Goal: Task Accomplishment & Management: Use online tool/utility

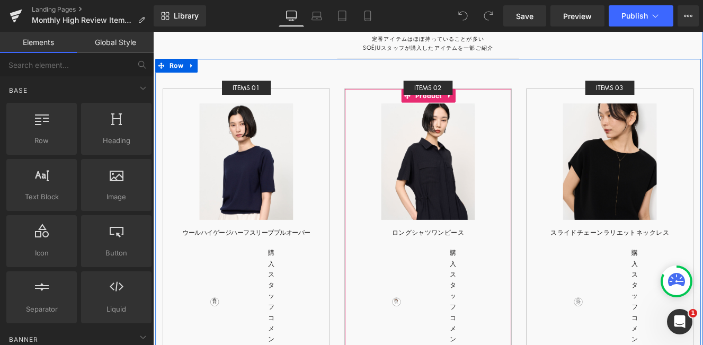
scroll to position [3021, 0]
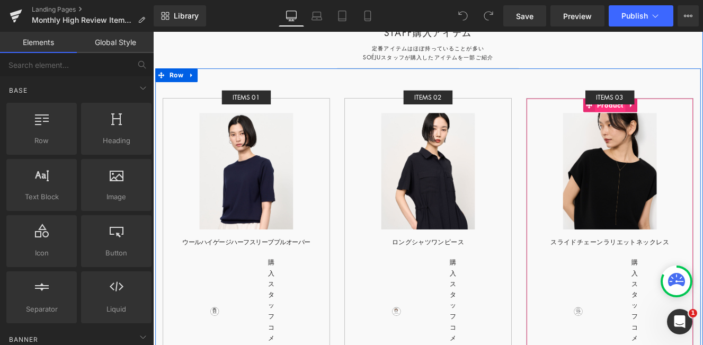
click at [686, 110] on span "Product" at bounding box center [686, 118] width 36 height 16
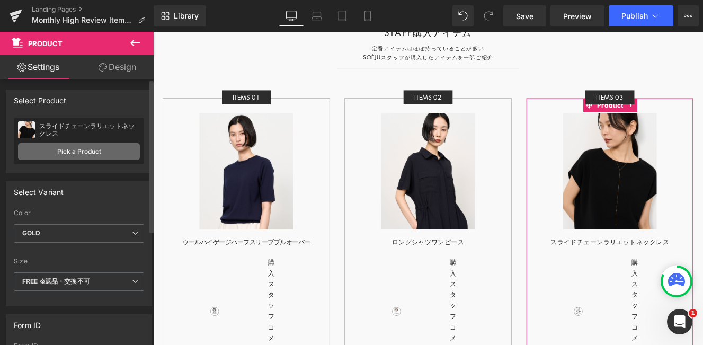
click at [85, 148] on link "Pick a Product" at bounding box center [79, 151] width 122 height 17
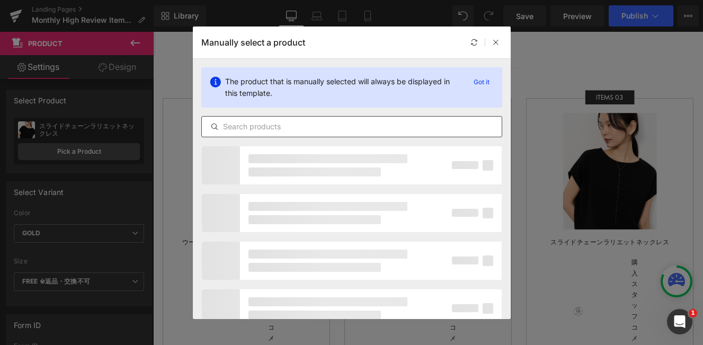
click at [245, 120] on input "text" at bounding box center [352, 126] width 300 height 13
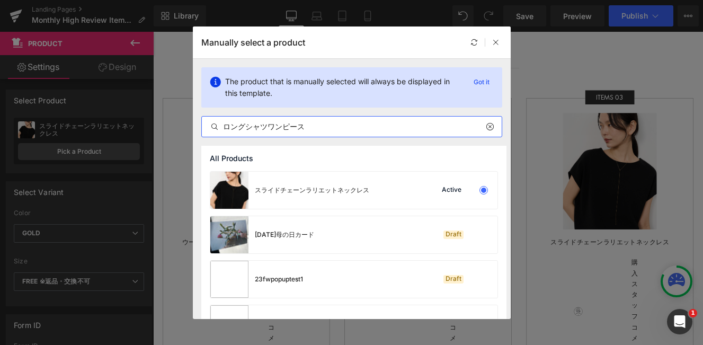
click at [329, 126] on input "ロングシャツワンピース" at bounding box center [352, 126] width 300 height 13
type input "ロングシャツワンピース"
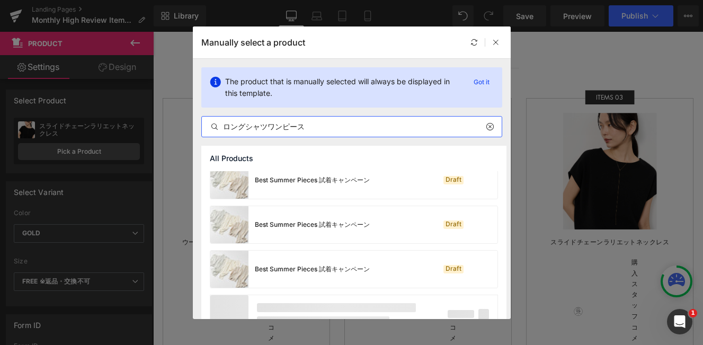
scroll to position [835, 0]
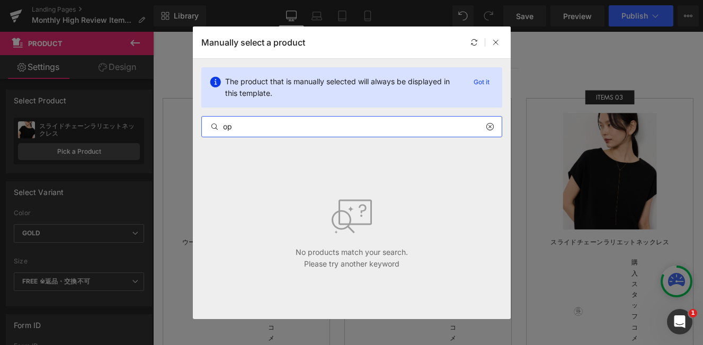
type input "o"
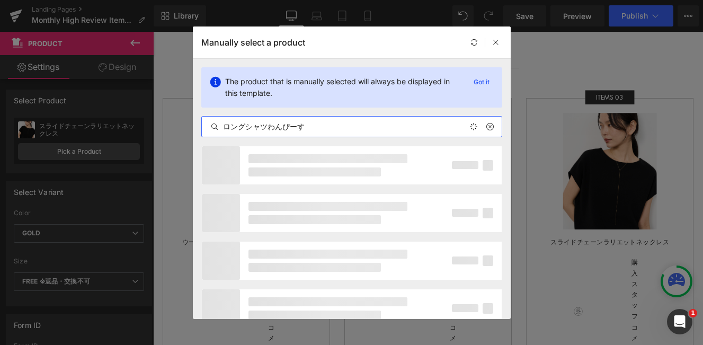
type input "ロングシャツワンピース"
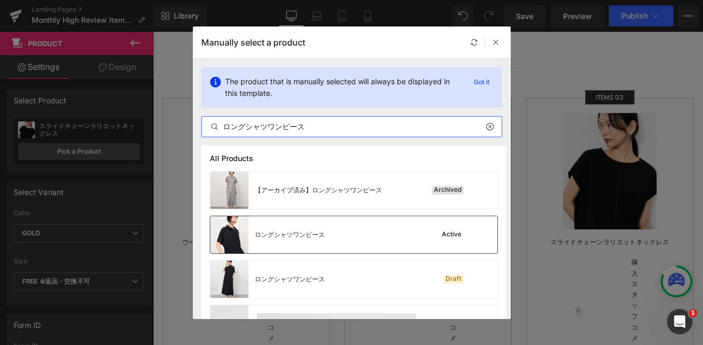
click at [358, 242] on div "ロングシャツワンピース Active" at bounding box center [353, 234] width 287 height 37
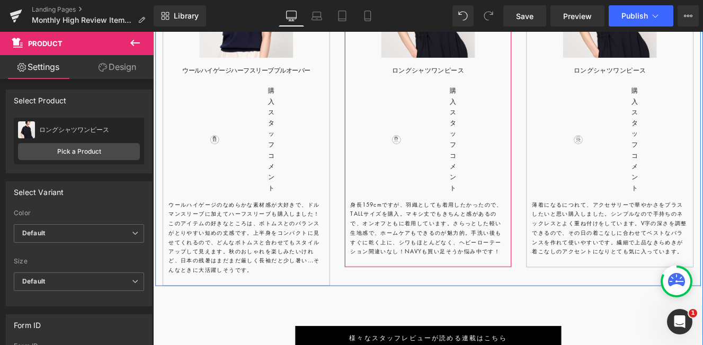
scroll to position [3243, 0]
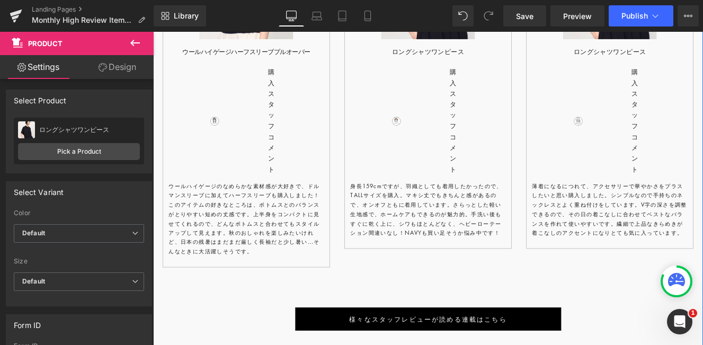
click at [478, 235] on p "身長159cmですが、羽織としても着用したかったので、TALLサイズを購入。マキシ丈でもきちんと感があるので、オンオフともに着用しています。さらっとした軽い生…" at bounding box center [473, 239] width 181 height 65
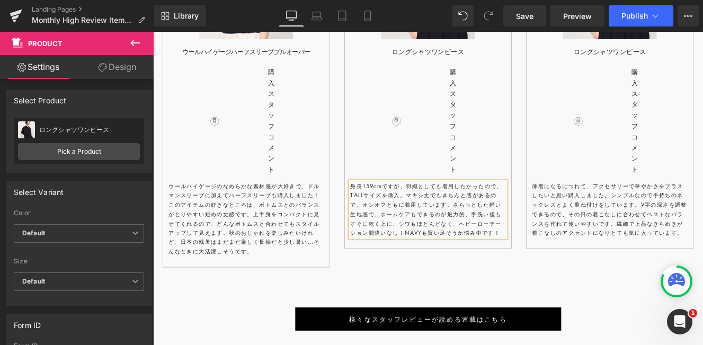
click at [478, 235] on p "身長159cmですが、羽織としても着用したかったので、TALLサイズを購入。マキシ丈でもきちんと感があるので、オンオフともに着用しています。さらっとした軽い生…" at bounding box center [473, 239] width 181 height 65
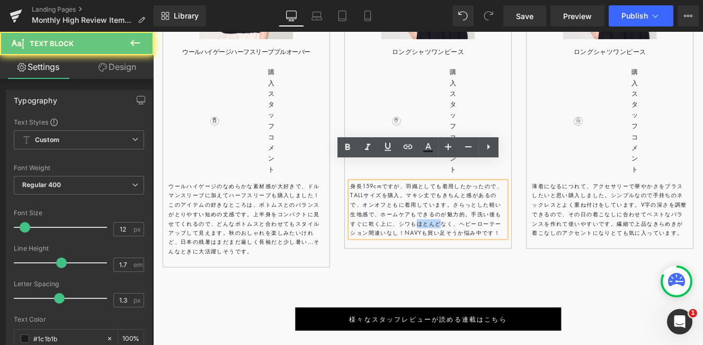
click at [478, 235] on p "身長159cmですが、羽織としても着用したかったので、TALLサイズを購入。マキシ丈でもきちんと感があるので、オンオフともに着用しています。さらっとした軽い生…" at bounding box center [473, 239] width 181 height 65
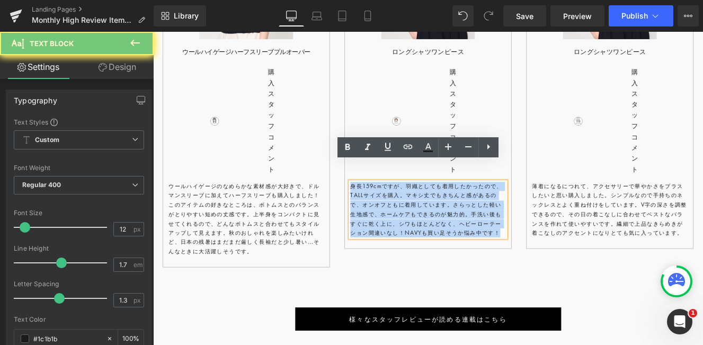
copy p "身長159cmですが、羽織としても着用したかったので、TALLサイズを購入。マキシ丈でもきちんと感があるので、オンオフともに着用しています。さらっとした軽い生…"
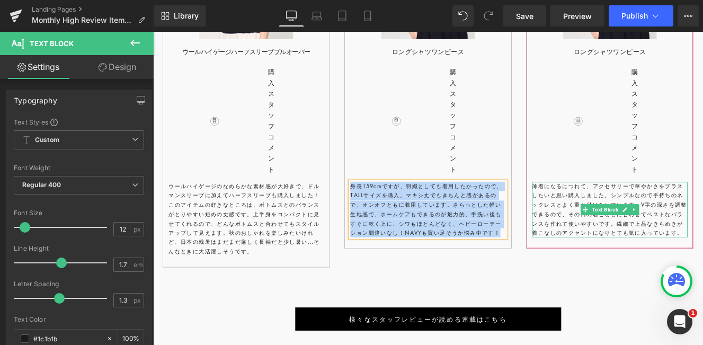
click at [639, 210] on p "薄着になるにつれて、アクセサリーで華やかさをプラスしたいと思い購入しました。シンプルなので手持ちのネックレスとよく重ね付けをしています。 V字の深さを調整でき…" at bounding box center [685, 239] width 181 height 65
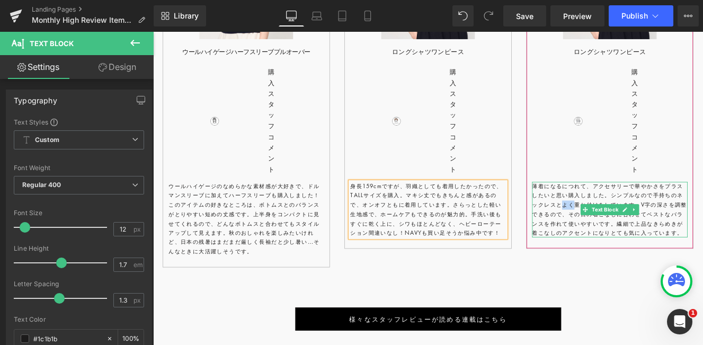
click at [639, 210] on p "薄着になるにつれて、アクセサリーで華やかさをプラスしたいと思い購入しました。シンプルなので手持ちのネックレスとよく重ね付けをしています。 V字の深さを調整でき…" at bounding box center [685, 239] width 181 height 65
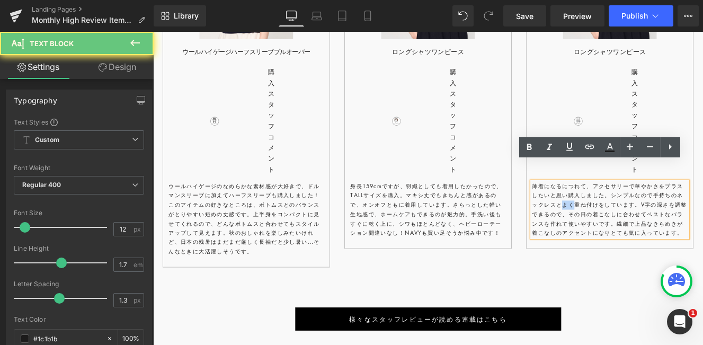
click at [639, 210] on p "薄着になるにつれて、アクセサリーで華やかさをプラスしたいと思い購入しました。シンプルなので手持ちのネックレスとよく重ね付けをしています。 V字の深さを調整でき…" at bounding box center [685, 239] width 181 height 65
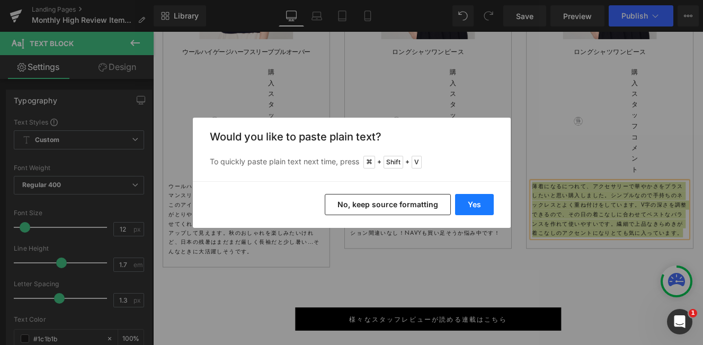
click at [471, 206] on button "Yes" at bounding box center [474, 204] width 39 height 21
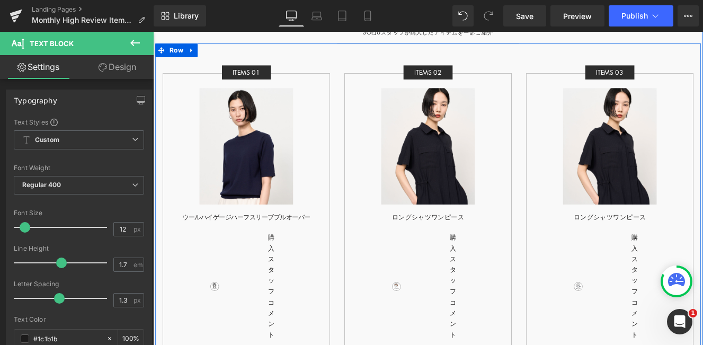
scroll to position [3030, 0]
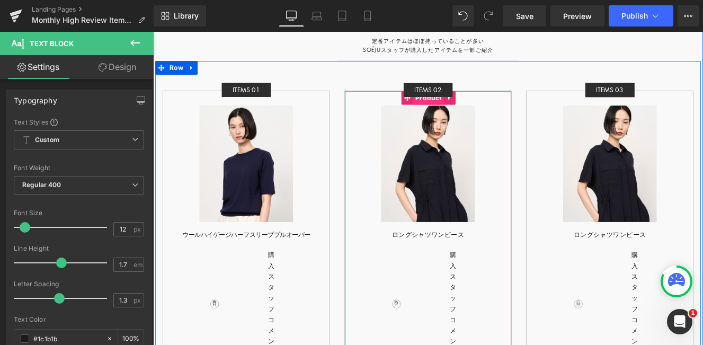
click at [473, 104] on span "Product" at bounding box center [474, 109] width 36 height 16
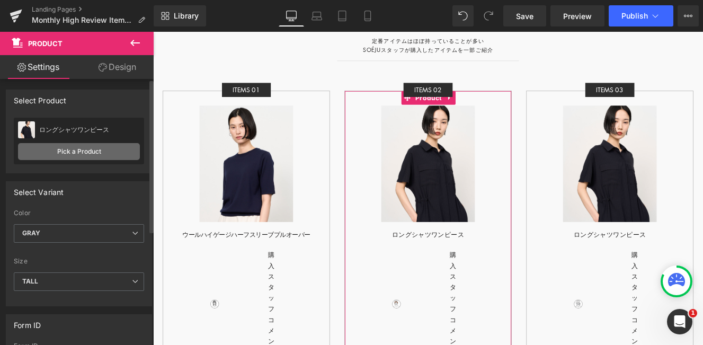
click at [67, 156] on link "Pick a Product" at bounding box center [79, 151] width 122 height 17
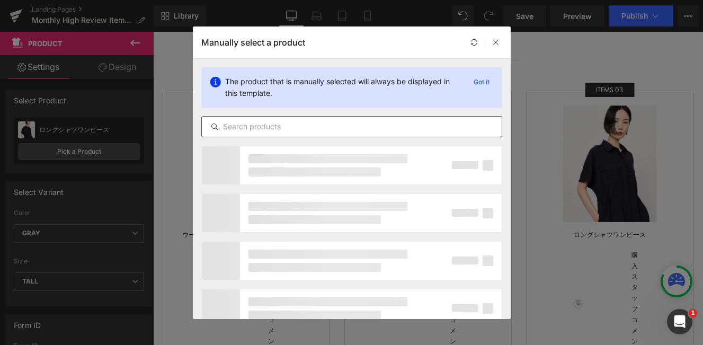
click at [240, 126] on input "text" at bounding box center [352, 126] width 300 height 13
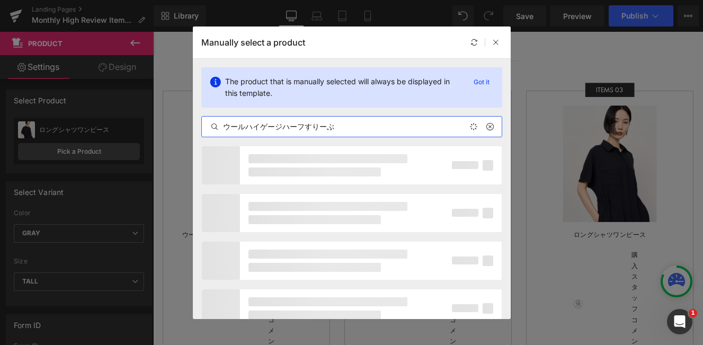
type input "ウールハイゲージハーフスリーブ"
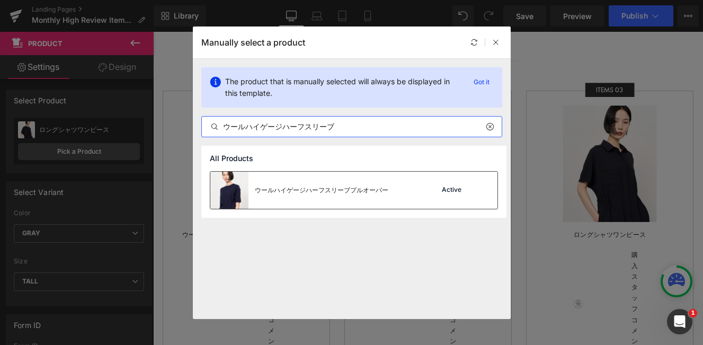
click at [323, 192] on div "ウールハイゲージハーフスリーブプルオーバー" at bounding box center [322, 191] width 134 height 10
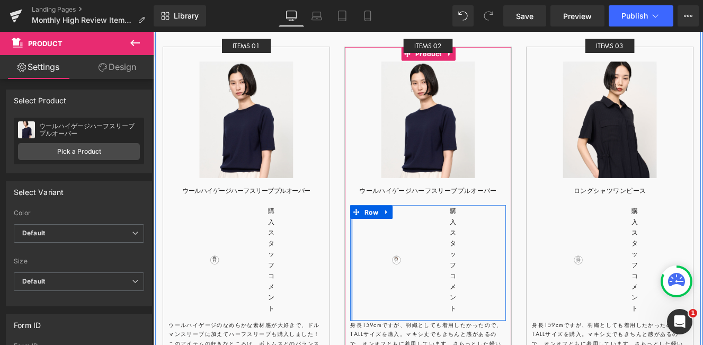
scroll to position [3085, 0]
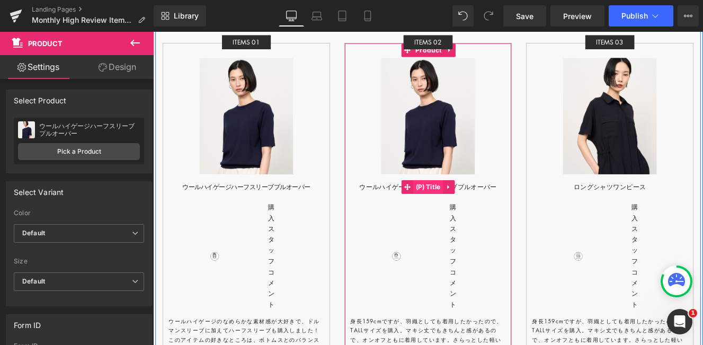
click at [470, 205] on span "(P) Title" at bounding box center [474, 213] width 34 height 16
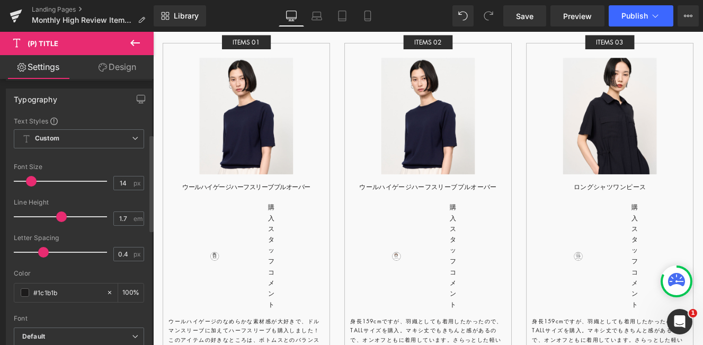
scroll to position [161, 0]
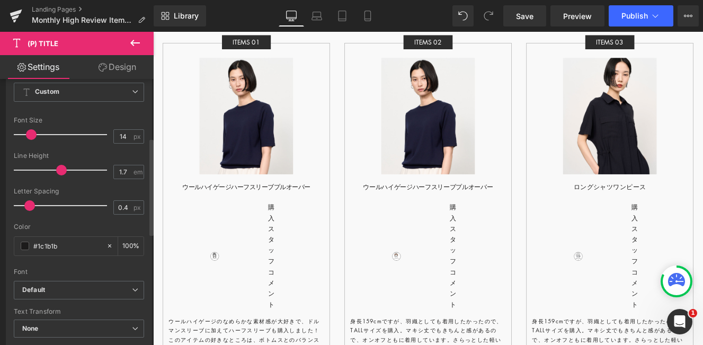
click at [30, 207] on div at bounding box center [63, 205] width 88 height 21
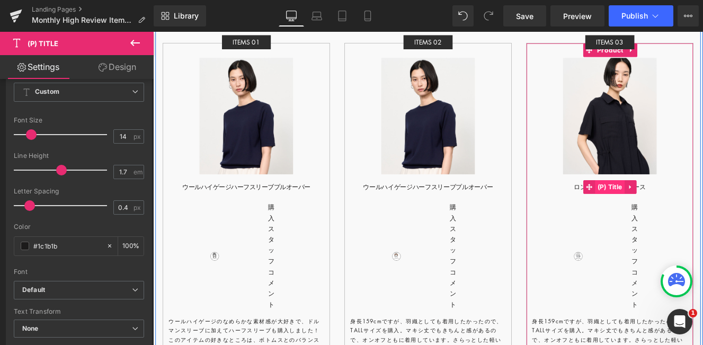
click at [687, 205] on span "(P) Title" at bounding box center [686, 213] width 34 height 16
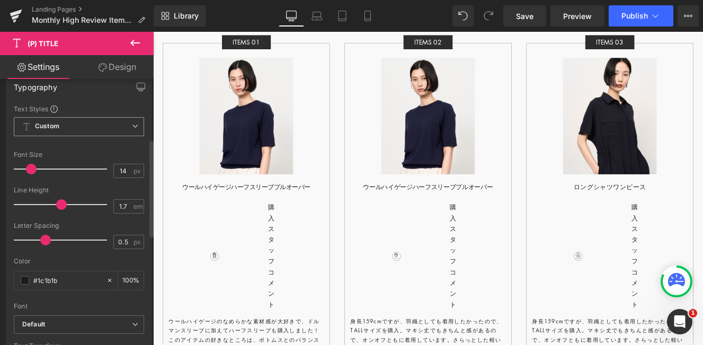
scroll to position [176, 0]
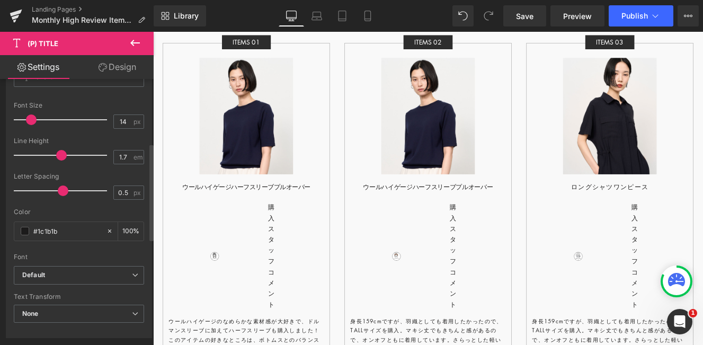
click at [60, 193] on div at bounding box center [63, 190] width 88 height 21
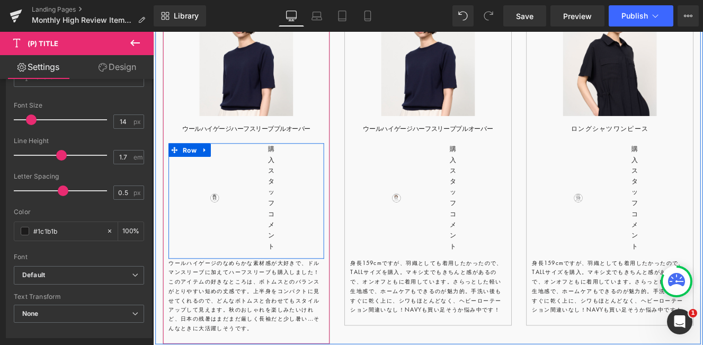
scroll to position [3171, 0]
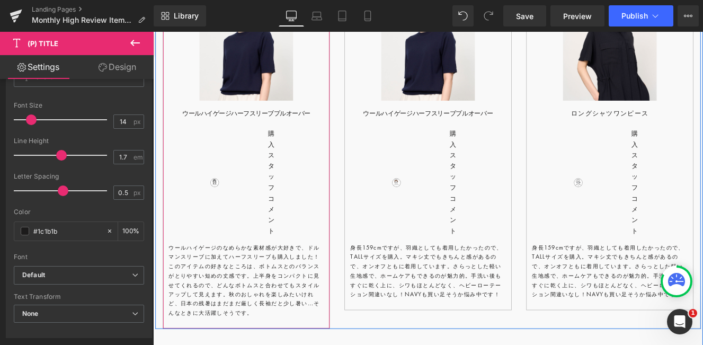
click at [282, 296] on div "ウールハイゲージのなめらかな素材感が大好きで、ドルマンスリーブに加えてハーフスリーブも購入しました！このアイテムの好きなところは、ボトムスとのバランスがとりや…" at bounding box center [261, 322] width 181 height 86
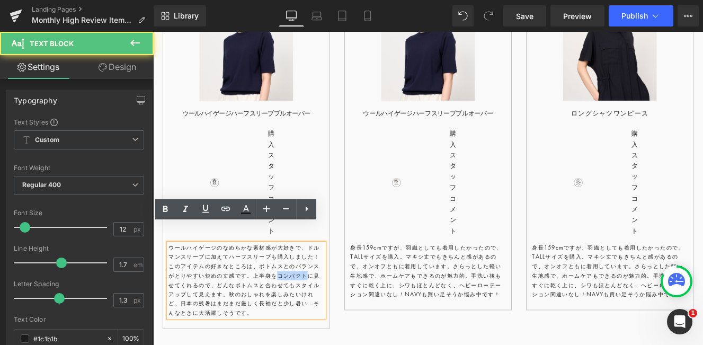
click at [282, 296] on p "ウールハイゲージのなめらかな素材感が大好きで、ドルマンスリーブに加えてハーフスリーブも購入しました！このアイテムの好きなところは、ボトムスとのバランスがとりや…" at bounding box center [261, 322] width 181 height 86
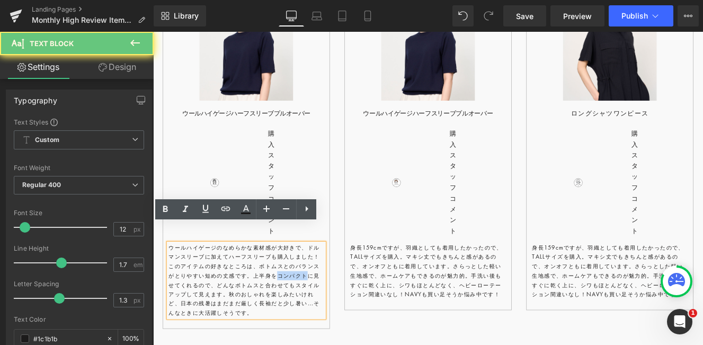
click at [282, 296] on p "ウールハイゲージのなめらかな素材感が大好きで、ドルマンスリーブに加えてハーフスリーブも購入しました！このアイテムの好きなところは、ボトムスとのバランスがとりや…" at bounding box center [261, 322] width 181 height 86
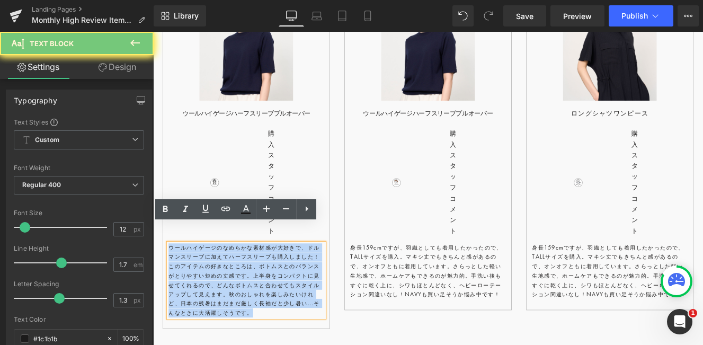
copy p "ウールハイゲージのなめらかな素材感が大好きで、ドルマンスリーブに加えてハーフスリーブも購入しました！このアイテムの好きなところは、ボトムスとのバランスがとりや…"
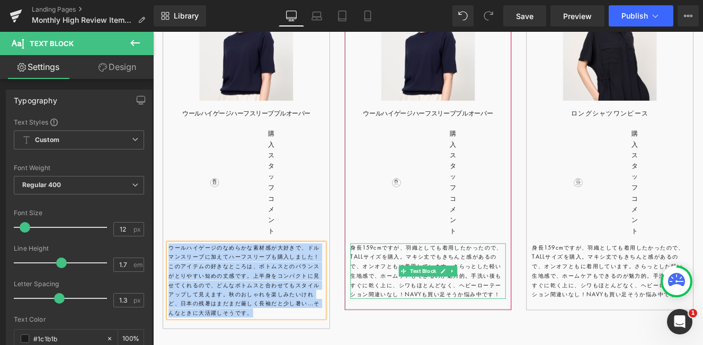
click at [483, 279] on p "身長159cmですが、羽織としても着用したかったので、TALLサイズを購入。マキシ丈でもきちんと感があるので、オンオフともに着用しています。さらっとした軽い生…" at bounding box center [473, 311] width 181 height 65
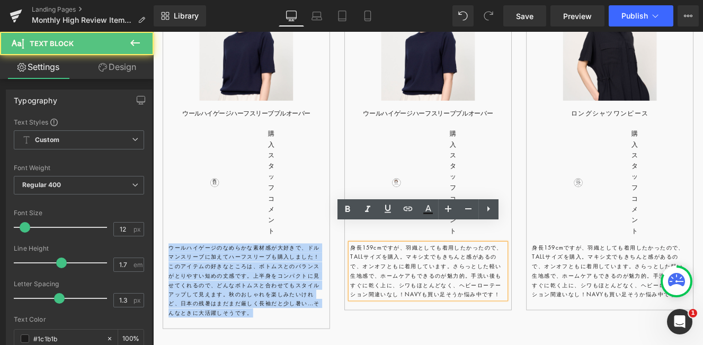
click at [483, 279] on p "身長159cmですが、羽織としても着用したかったので、TALLサイズを購入。マキシ丈でもきちんと感があるので、オンオフともに着用しています。さらっとした軽い生…" at bounding box center [473, 311] width 181 height 65
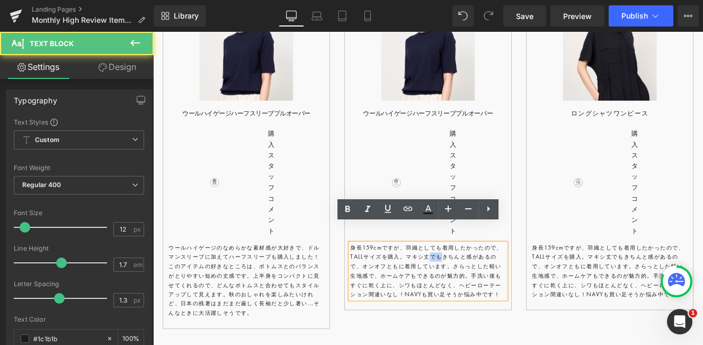
click at [483, 279] on p "身長159cmですが、羽織としても着用したかったので、TALLサイズを購入。マキシ丈でもきちんと感があるので、オンオフともに着用しています。さらっとした軽い生…" at bounding box center [473, 311] width 181 height 65
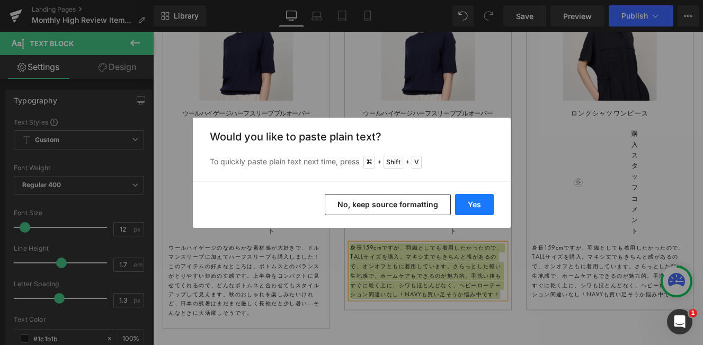
click at [471, 206] on button "Yes" at bounding box center [474, 204] width 39 height 21
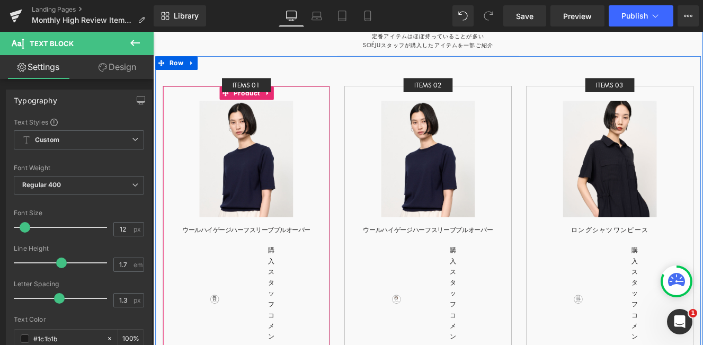
scroll to position [3028, 0]
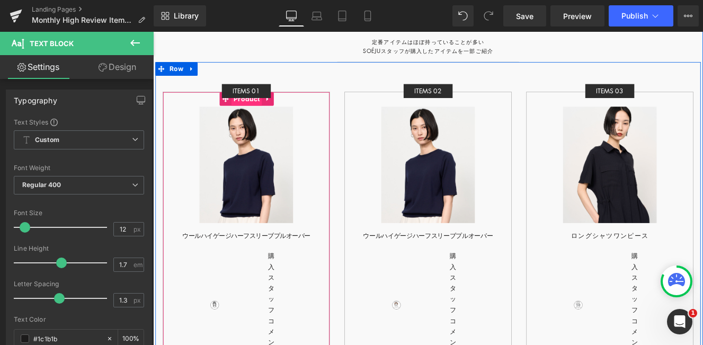
click at [266, 104] on span "Product" at bounding box center [262, 110] width 36 height 16
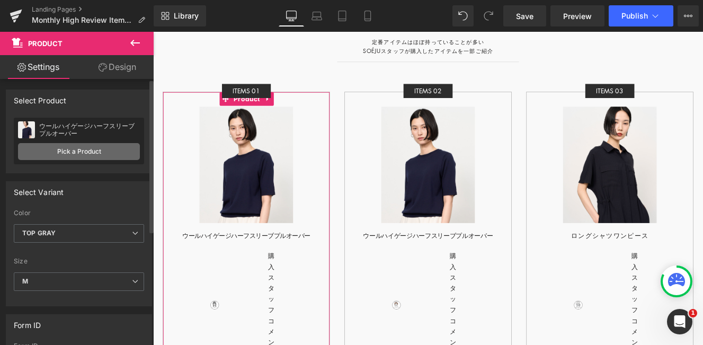
click at [80, 152] on link "Pick a Product" at bounding box center [79, 151] width 122 height 17
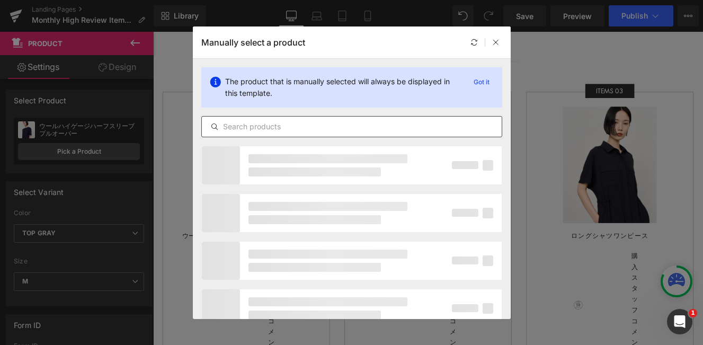
click at [272, 128] on input "text" at bounding box center [352, 126] width 300 height 13
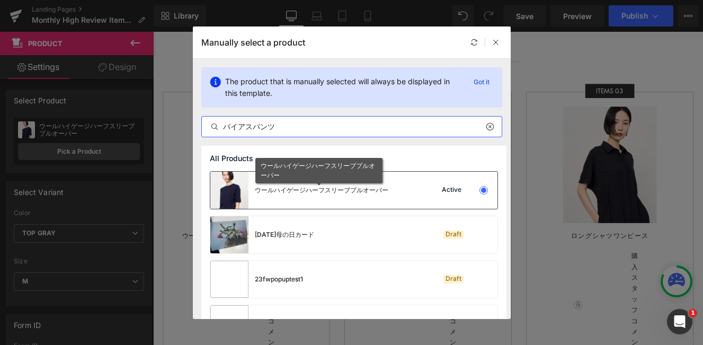
type input "バイアスパン"
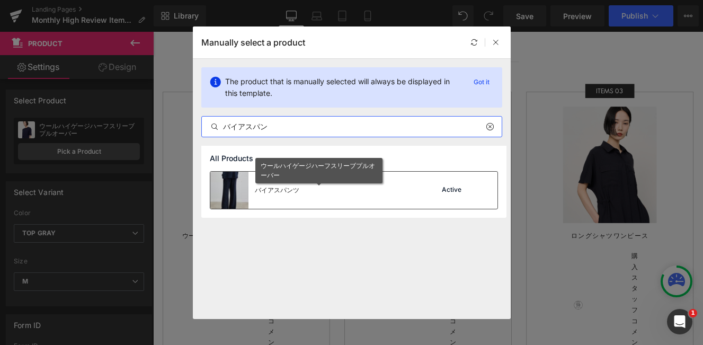
click at [364, 199] on div "バイアスパンツ Active" at bounding box center [353, 190] width 287 height 37
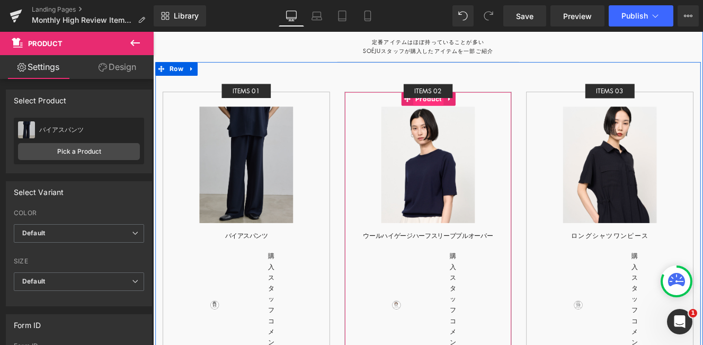
click at [475, 102] on span "Product" at bounding box center [474, 110] width 36 height 16
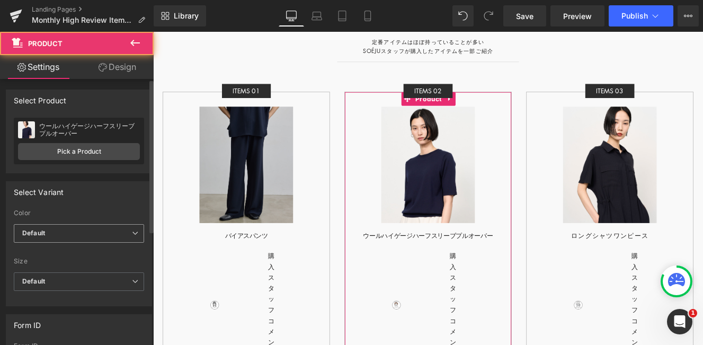
click at [59, 231] on span "Default" at bounding box center [79, 233] width 130 height 19
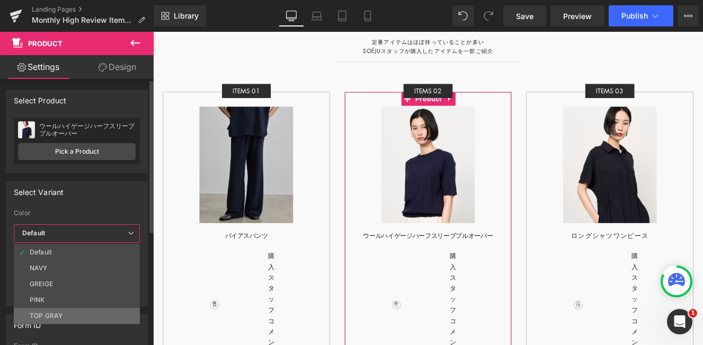
click at [59, 310] on li "TOP GRAY" at bounding box center [77, 316] width 126 height 16
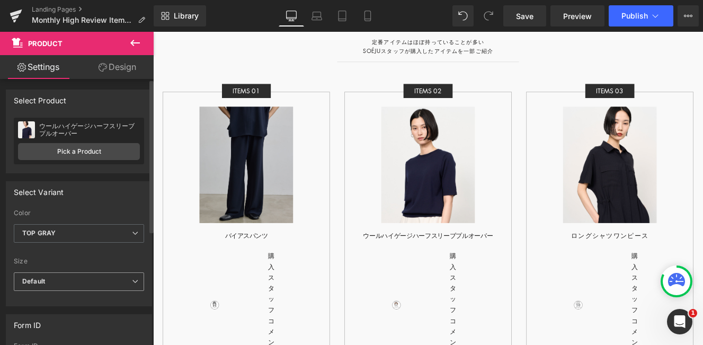
click at [69, 282] on span "Default" at bounding box center [79, 281] width 130 height 19
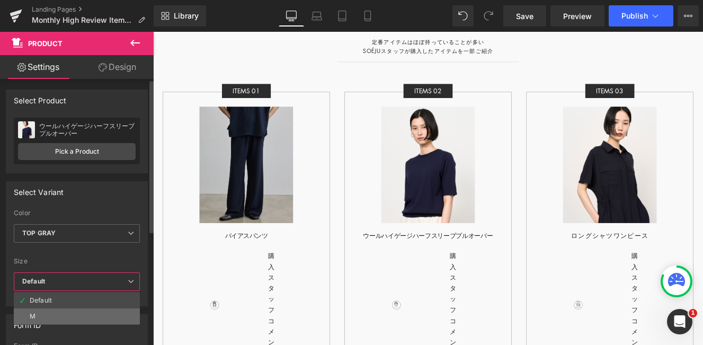
click at [66, 318] on li "M" at bounding box center [77, 316] width 126 height 16
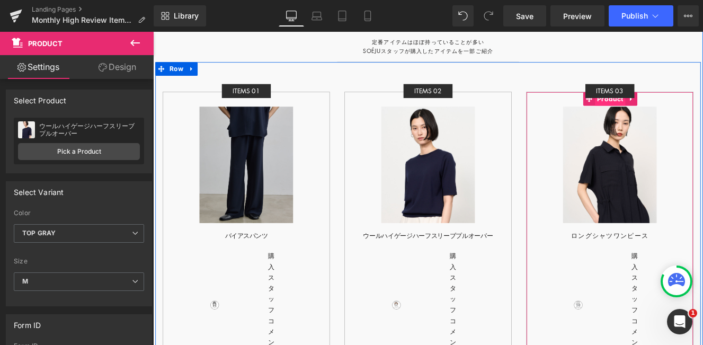
click at [684, 104] on span "Product" at bounding box center [686, 110] width 36 height 16
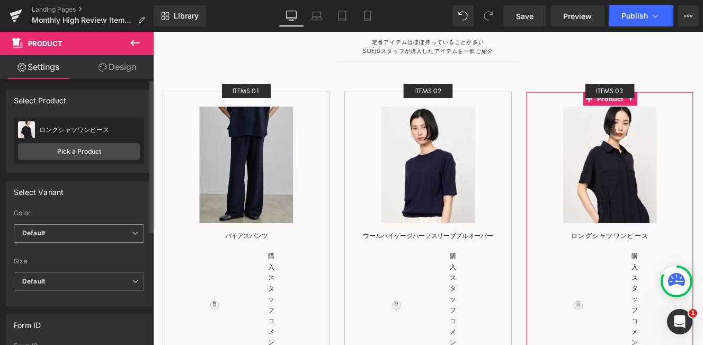
click at [61, 234] on span "Default" at bounding box center [79, 233] width 130 height 19
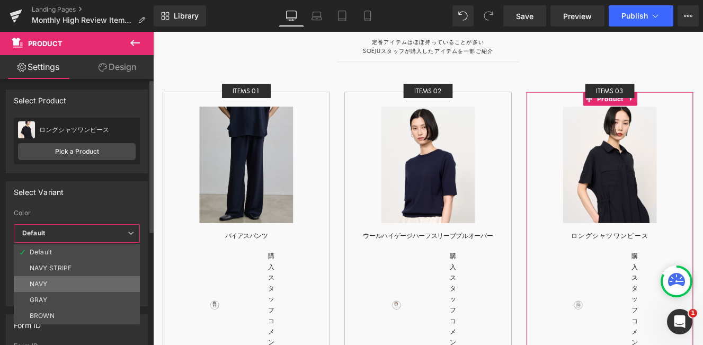
click at [52, 285] on li "NAVY" at bounding box center [77, 284] width 126 height 16
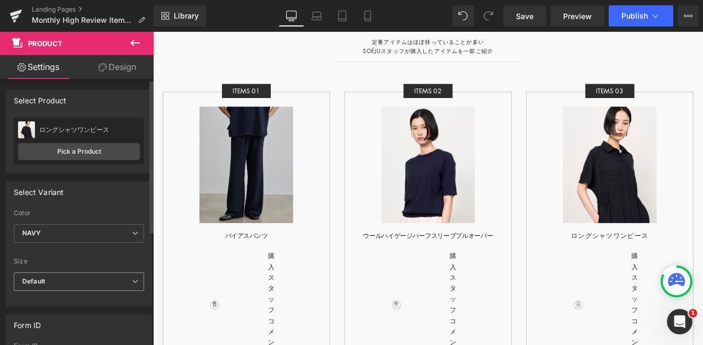
click at [87, 278] on span "Default" at bounding box center [79, 281] width 130 height 19
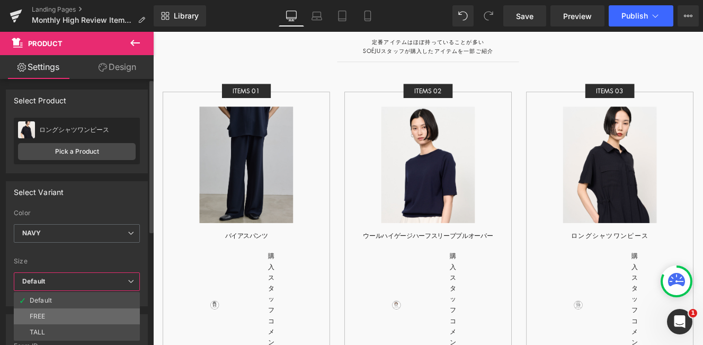
click at [61, 313] on li "FREE" at bounding box center [77, 316] width 126 height 16
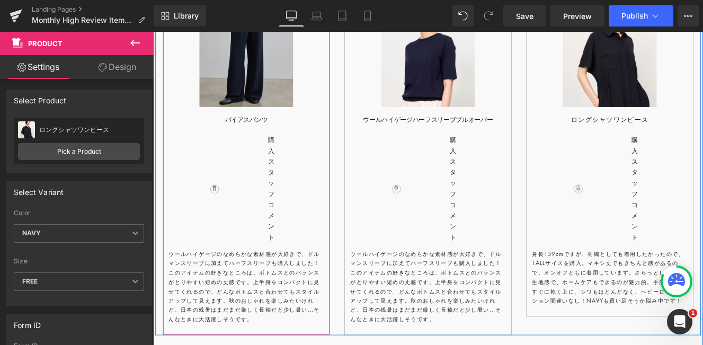
scroll to position [3204, 0]
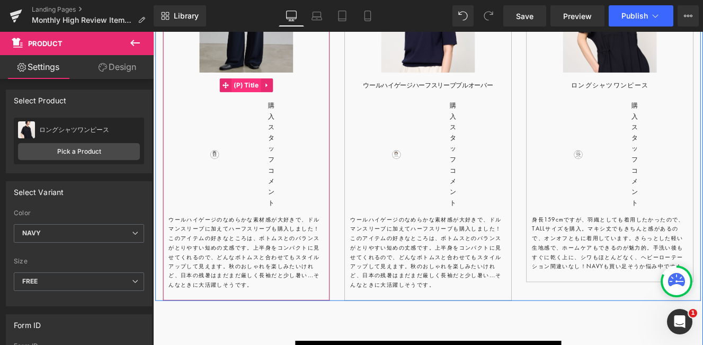
click at [261, 86] on span "(P) Title" at bounding box center [262, 94] width 34 height 16
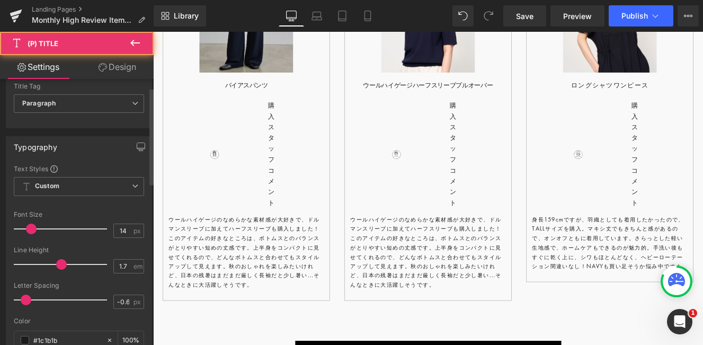
scroll to position [98, 0]
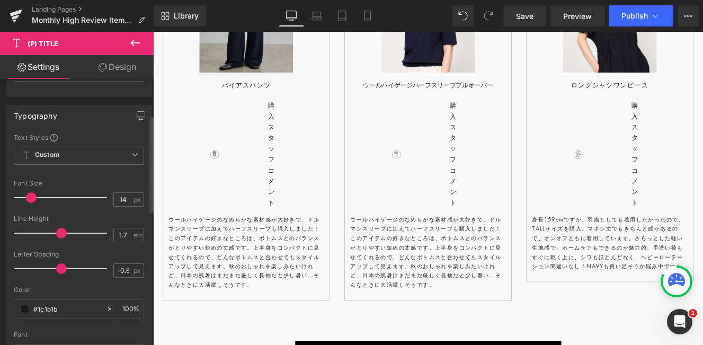
drag, startPoint x: 52, startPoint y: 269, endPoint x: 59, endPoint y: 269, distance: 6.4
click at [59, 269] on div at bounding box center [63, 268] width 88 height 21
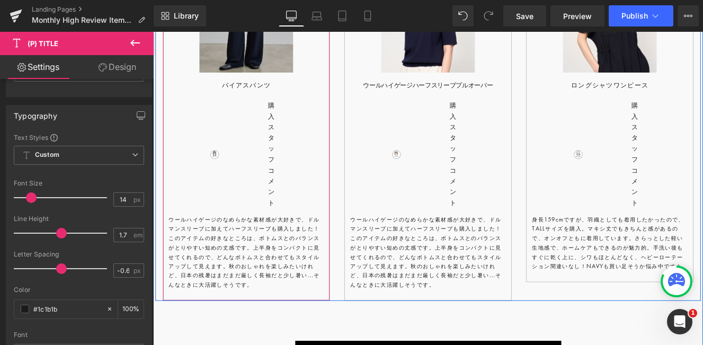
click at [220, 254] on p "ウールハイゲージのなめらかな素材感が大好きで、ドルマンスリーブに加えてハーフスリーブも購入しました！このアイテムの好きなところは、ボトムスとのバランスがとりや…" at bounding box center [261, 289] width 181 height 86
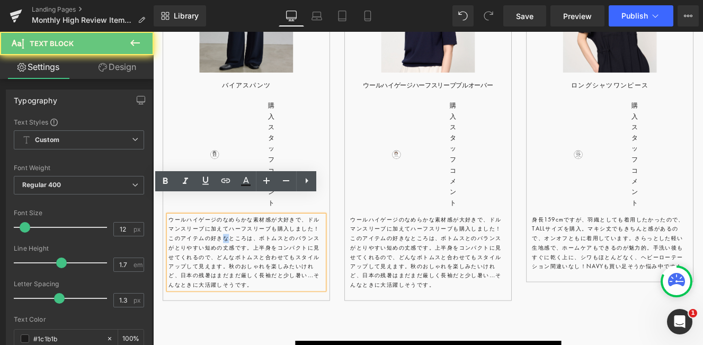
click at [220, 254] on p "ウールハイゲージのなめらかな素材感が大好きで、ドルマンスリーブに加えてハーフスリーブも購入しました！このアイテムの好きなところは、ボトムスとのバランスがとりや…" at bounding box center [261, 289] width 181 height 86
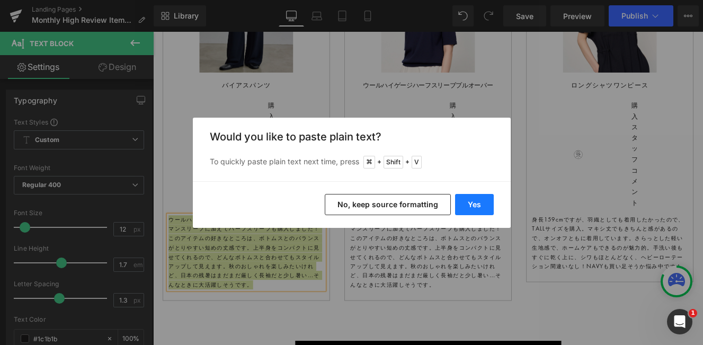
click at [466, 205] on button "Yes" at bounding box center [474, 204] width 39 height 21
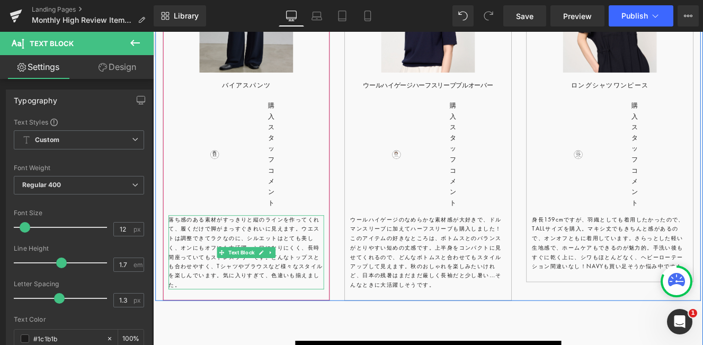
click at [190, 305] on p "落ち感のある素材がすっきりと縦のラインを作ってくれて、履くだけで脚がまっすぐきれいに見えます。ウエストは調整できてラクなのに、シルエットはとても美しく、オンに…" at bounding box center [261, 289] width 181 height 86
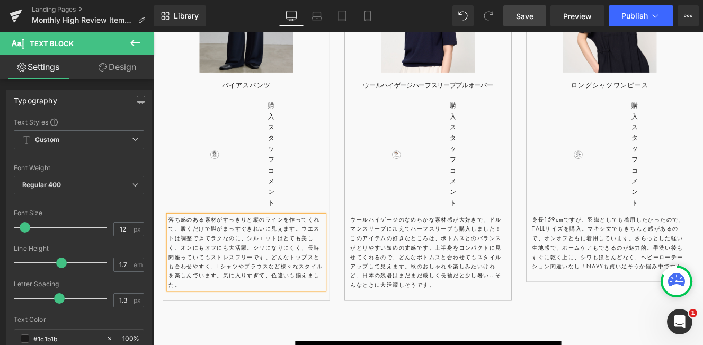
click at [528, 15] on span "Save" at bounding box center [524, 16] width 17 height 11
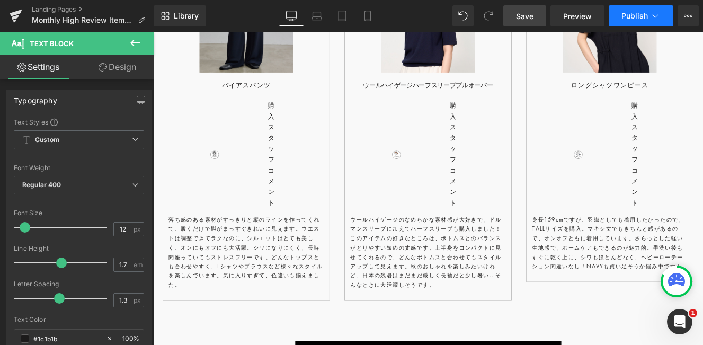
click at [637, 19] on span "Publish" at bounding box center [635, 16] width 27 height 8
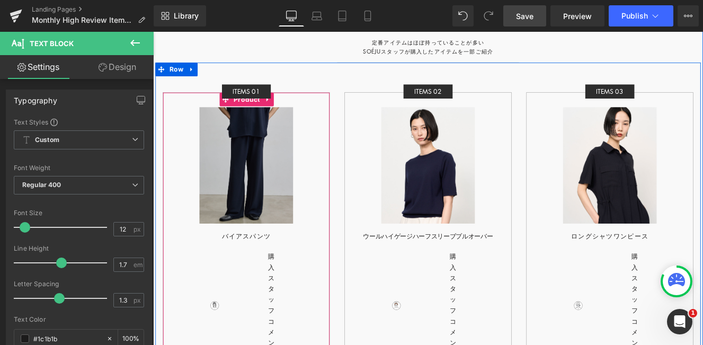
scroll to position [3004, 0]
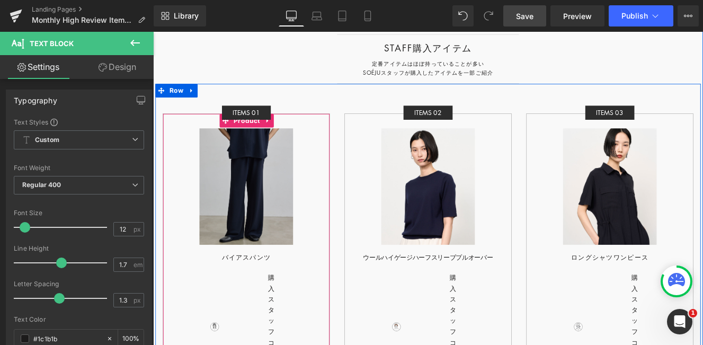
click at [261, 129] on span "Product" at bounding box center [262, 135] width 36 height 16
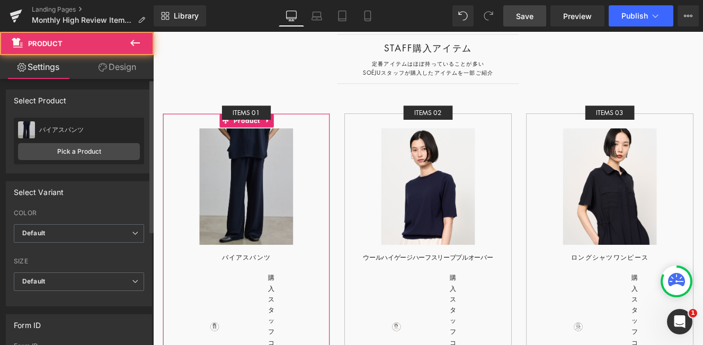
scroll to position [83, 0]
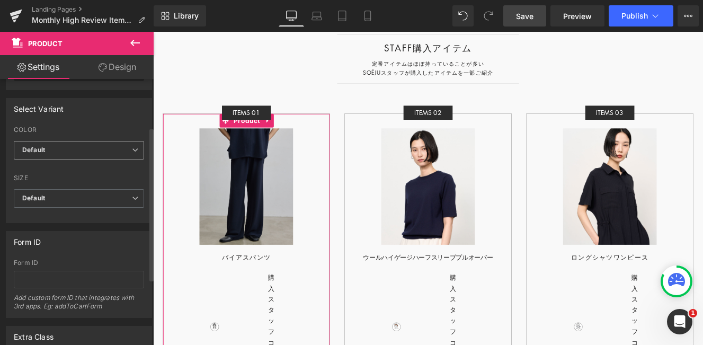
click at [94, 146] on span "Default" at bounding box center [79, 150] width 130 height 19
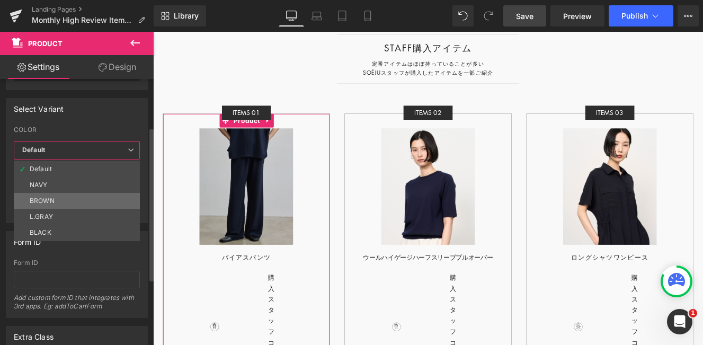
click at [67, 205] on li "BROWN" at bounding box center [77, 201] width 126 height 16
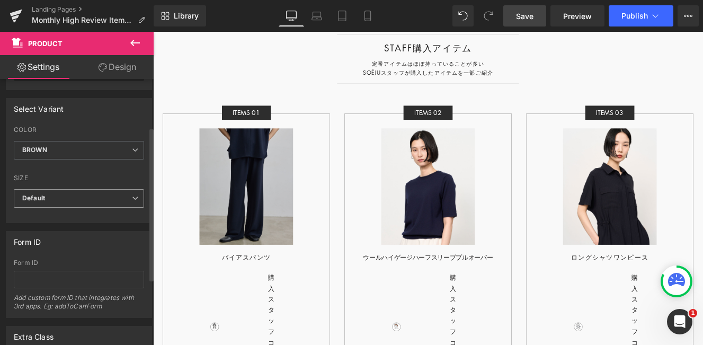
click at [91, 208] on div "Default Default S M L XL" at bounding box center [79, 201] width 130 height 24
click at [104, 201] on span "Default" at bounding box center [79, 198] width 130 height 19
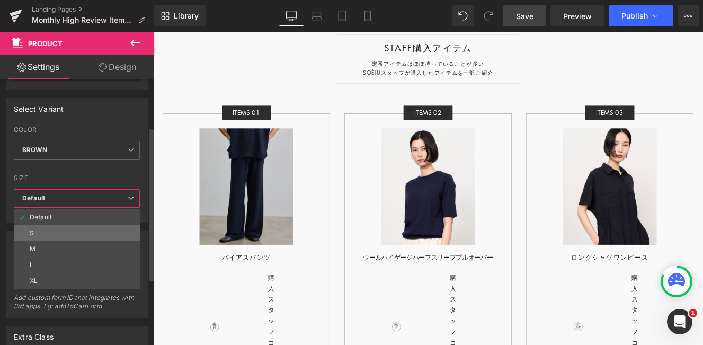
click at [87, 225] on li "S" at bounding box center [77, 233] width 126 height 16
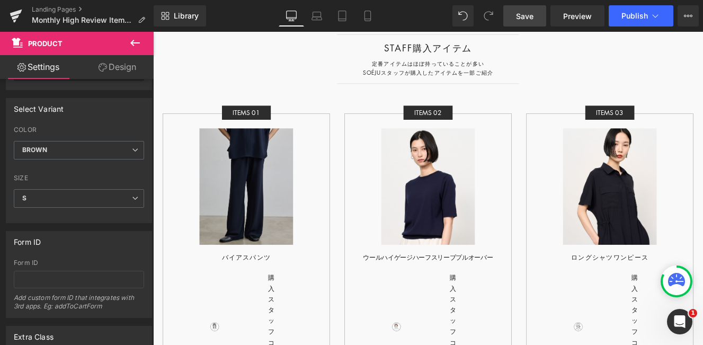
click at [525, 20] on span "Save" at bounding box center [524, 16] width 17 height 11
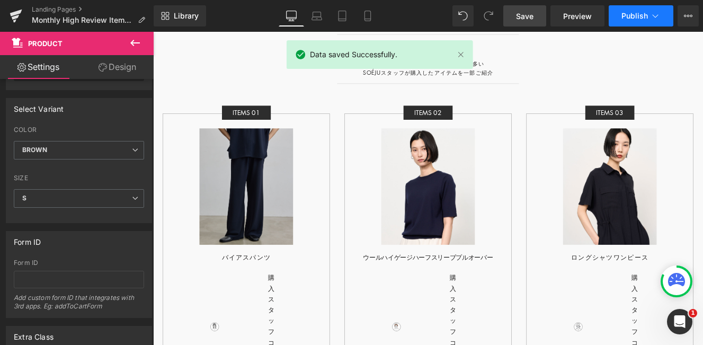
click at [634, 21] on button "Publish" at bounding box center [641, 15] width 65 height 21
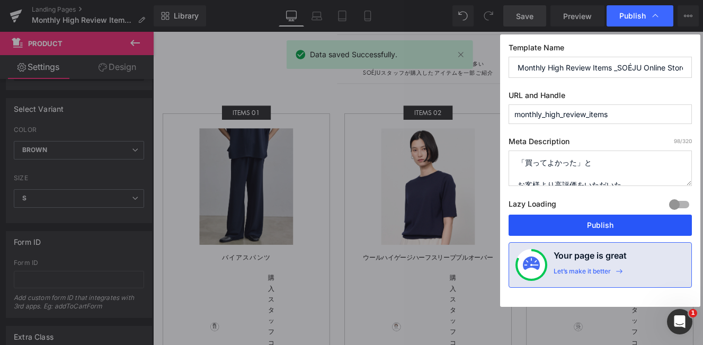
click at [596, 228] on button "Publish" at bounding box center [600, 225] width 183 height 21
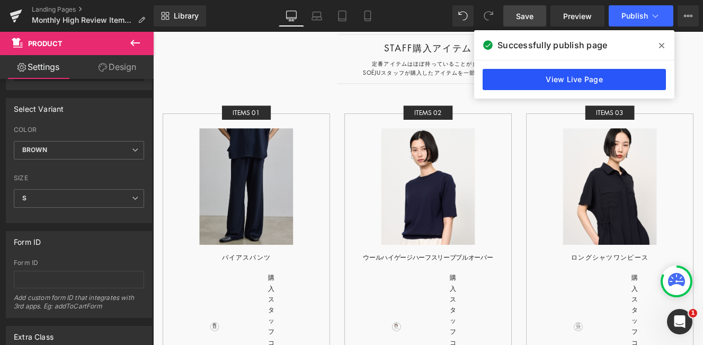
click at [559, 77] on link "View Live Page" at bounding box center [574, 79] width 183 height 21
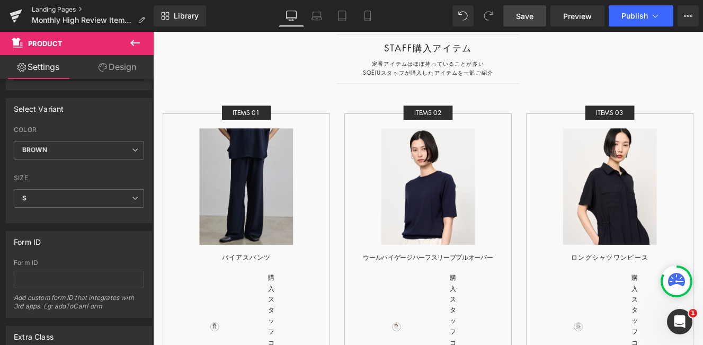
click at [65, 8] on link "Landing Pages" at bounding box center [93, 9] width 122 height 8
